Goal: Task Accomplishment & Management: Complete application form

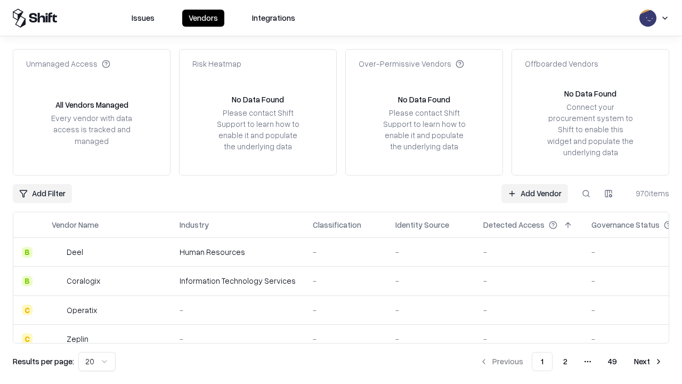
click at [535, 193] on link "Add Vendor" at bounding box center [535, 193] width 67 height 19
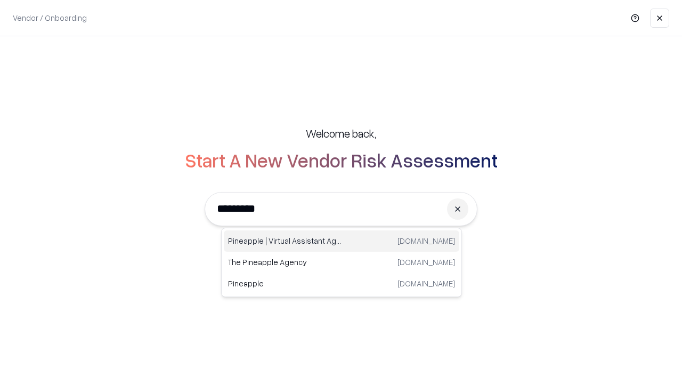
click at [342, 241] on div "Pineapple | Virtual Assistant Agency [DOMAIN_NAME]" at bounding box center [342, 240] width 236 height 21
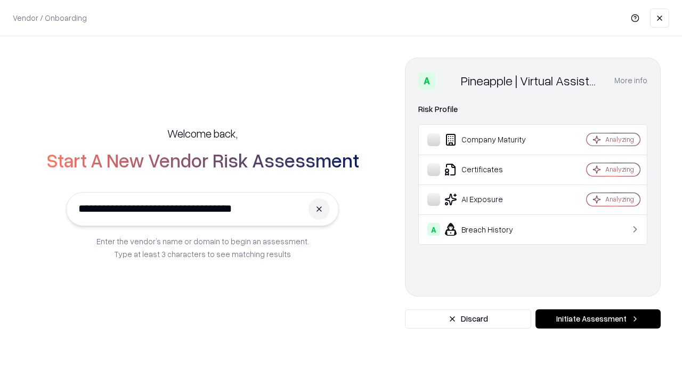
type input "**********"
click at [598, 319] on button "Initiate Assessment" at bounding box center [598, 318] width 125 height 19
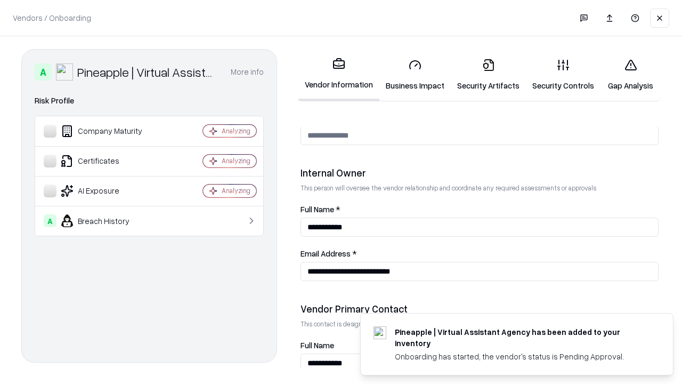
scroll to position [552, 0]
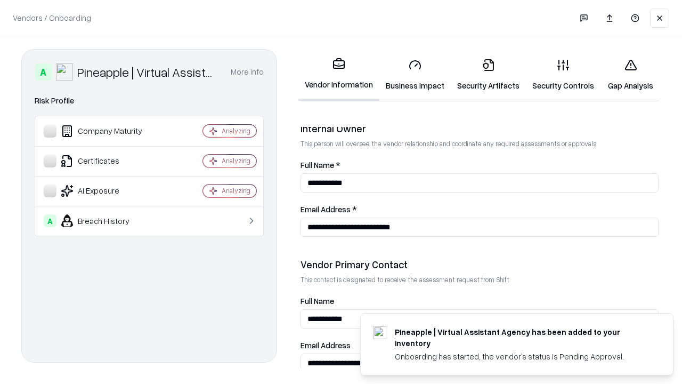
click at [415, 75] on link "Business Impact" at bounding box center [415, 75] width 71 height 50
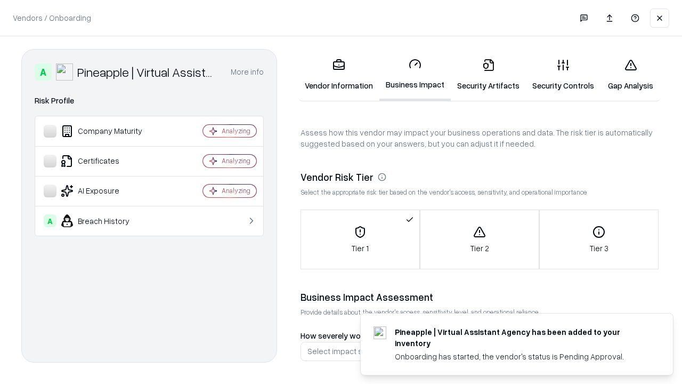
click at [488, 75] on link "Security Artifacts" at bounding box center [488, 75] width 75 height 50
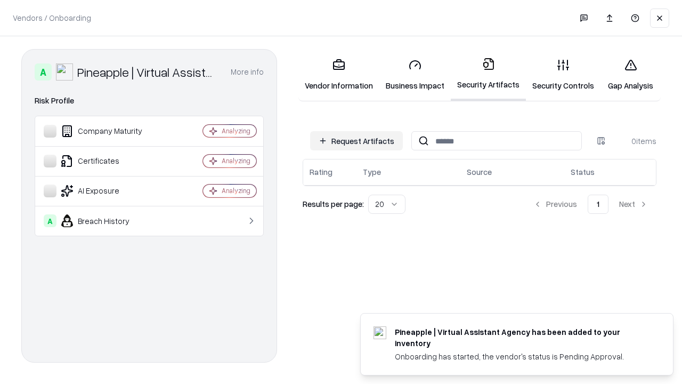
click at [357, 141] on button "Request Artifacts" at bounding box center [356, 140] width 93 height 19
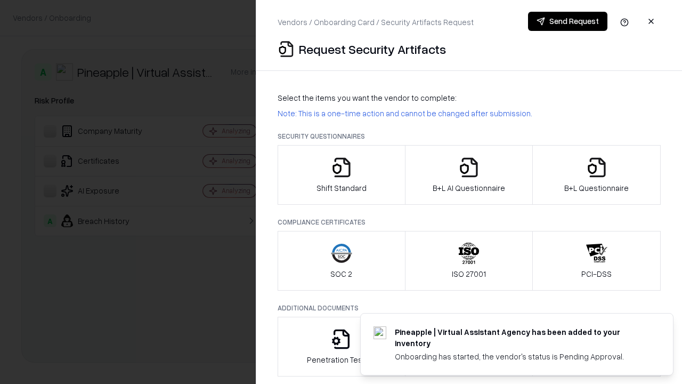
click at [341, 175] on icon "button" at bounding box center [341, 167] width 21 height 21
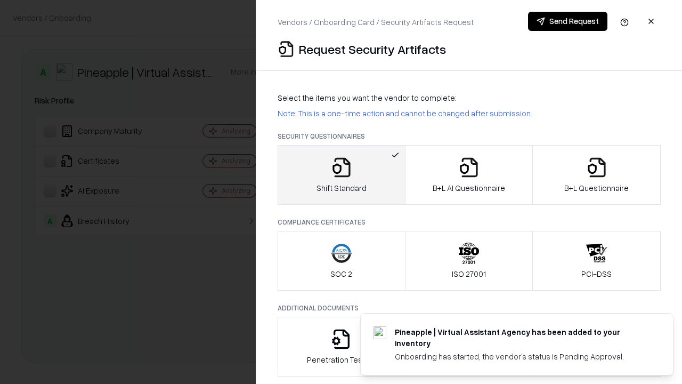
click at [568, 21] on button "Send Request" at bounding box center [567, 21] width 79 height 19
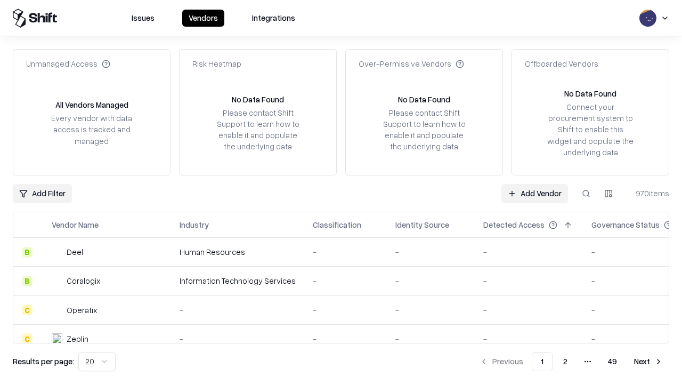
click at [586, 193] on button at bounding box center [586, 193] width 19 height 19
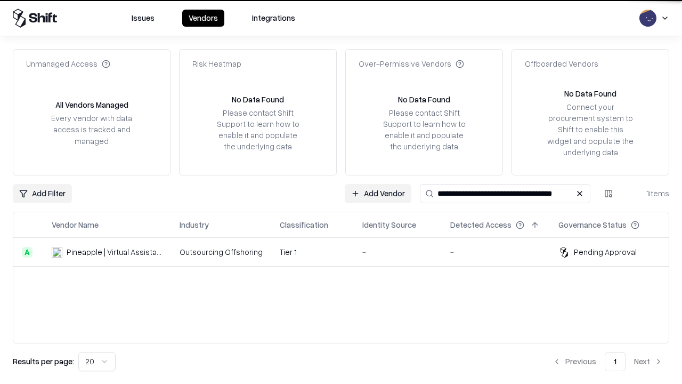
type input "**********"
click at [348, 252] on td "Tier 1" at bounding box center [312, 252] width 83 height 29
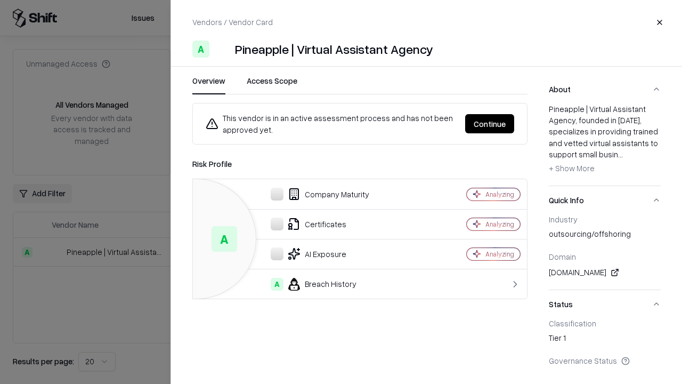
click at [490, 124] on button "Continue" at bounding box center [489, 123] width 49 height 19
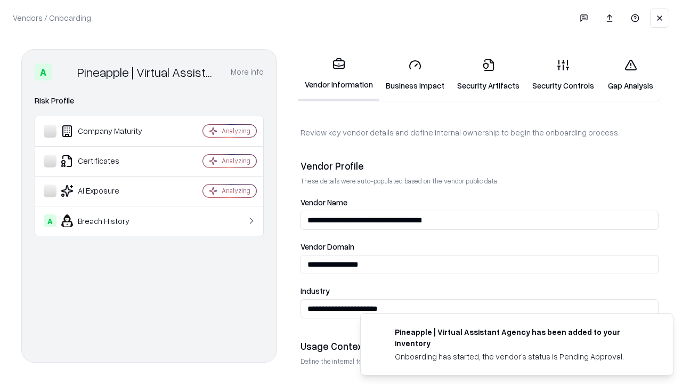
click at [488, 75] on link "Security Artifacts" at bounding box center [488, 75] width 75 height 50
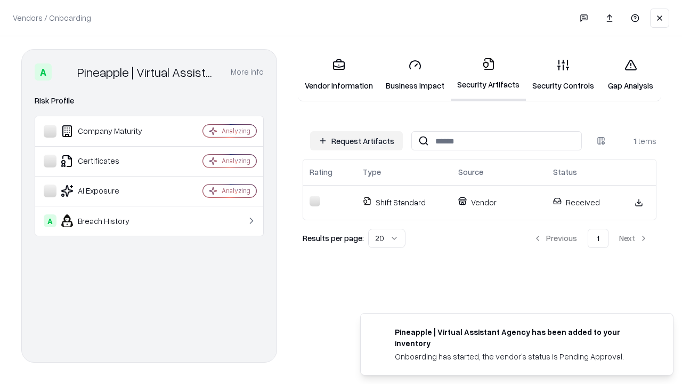
click at [631, 75] on link "Gap Analysis" at bounding box center [631, 75] width 60 height 50
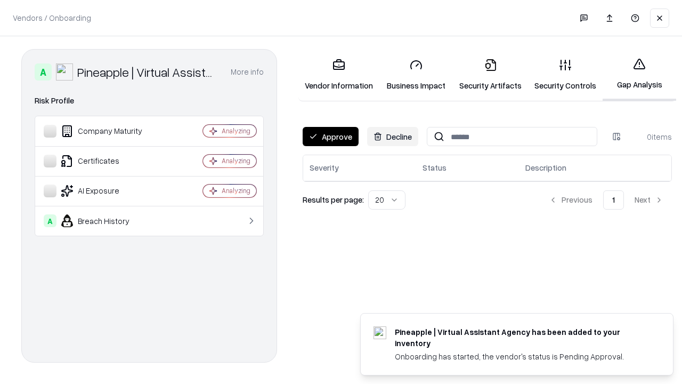
click at [331, 136] on button "Approve" at bounding box center [331, 136] width 56 height 19
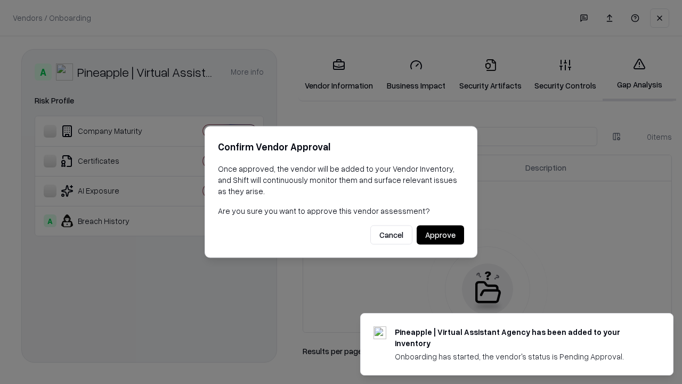
click at [440, 235] on button "Approve" at bounding box center [440, 234] width 47 height 19
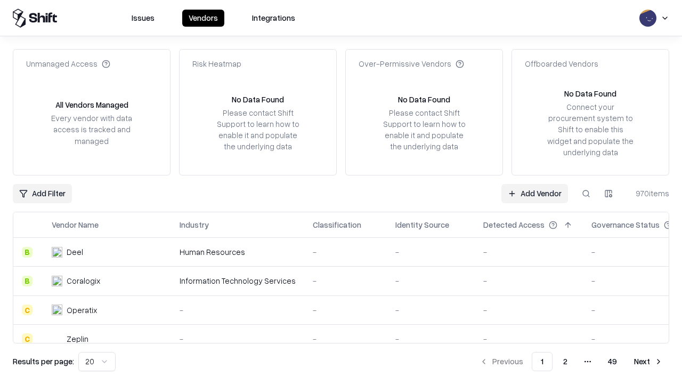
type input "**********"
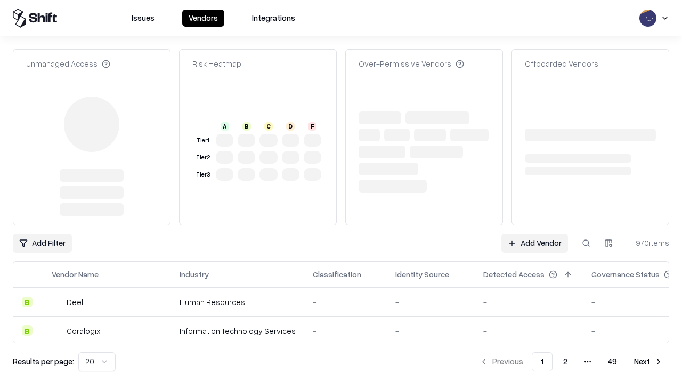
click at [535, 233] on link "Add Vendor" at bounding box center [535, 242] width 67 height 19
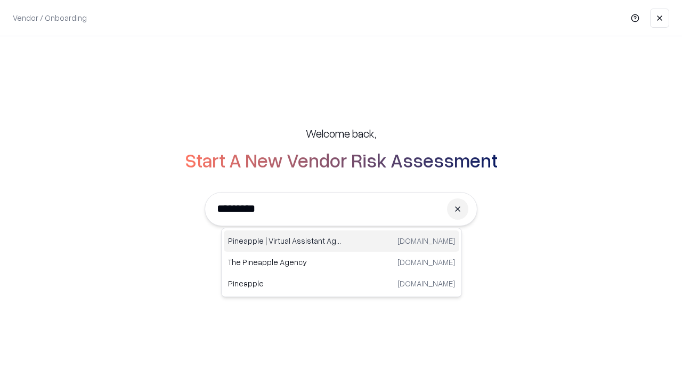
click at [342, 241] on div "Pineapple | Virtual Assistant Agency [DOMAIN_NAME]" at bounding box center [342, 240] width 236 height 21
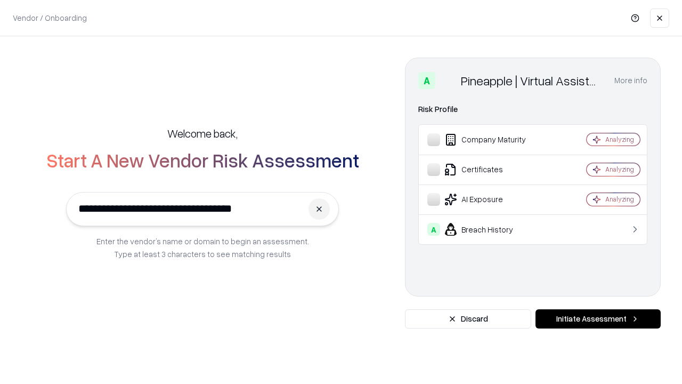
type input "**********"
click at [598, 319] on button "Initiate Assessment" at bounding box center [598, 318] width 125 height 19
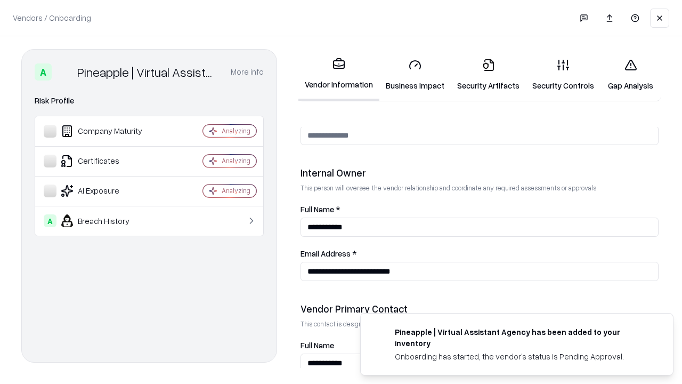
scroll to position [552, 0]
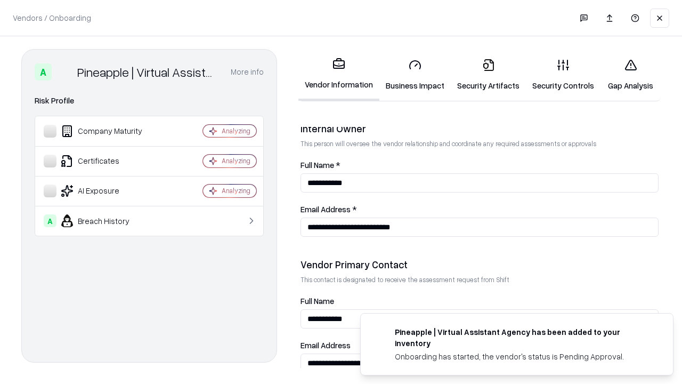
click at [631, 75] on link "Gap Analysis" at bounding box center [631, 75] width 60 height 50
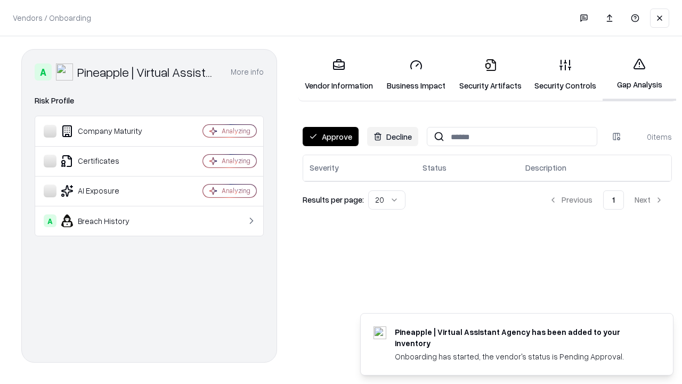
click at [331, 136] on button "Approve" at bounding box center [331, 136] width 56 height 19
